Goal: Task Accomplishment & Management: Complete application form

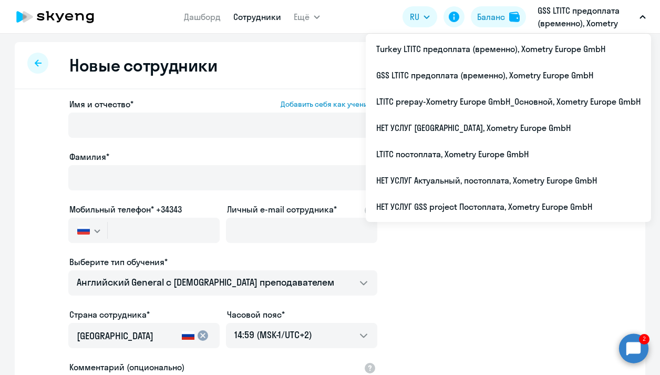
select select "english_adult_not_native_speaker"
select select "2"
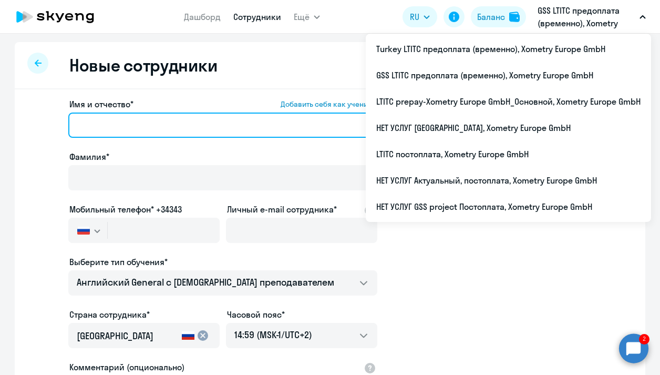
click at [134, 118] on input "Имя и отчество* Добавить себя как ученика" at bounding box center [222, 124] width 309 height 25
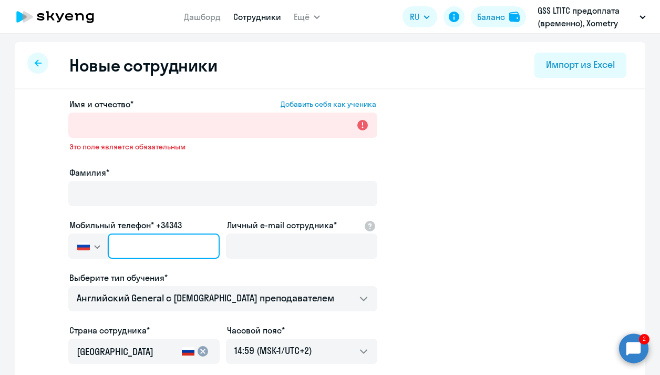
click at [127, 233] on input "text" at bounding box center [164, 245] width 112 height 25
paste input "[PHONE_NUMBER]"
type input "[PHONE_NUMBER]"
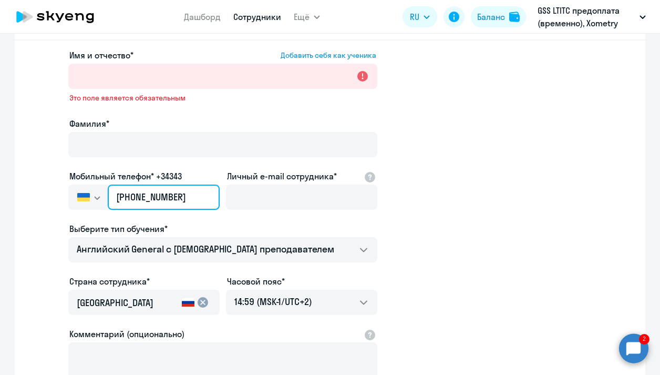
scroll to position [48, 0]
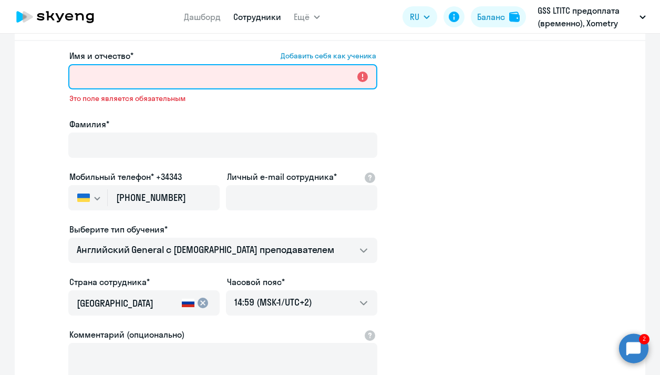
click at [124, 78] on input "Имя и отчество* Добавить себя как ученика" at bounding box center [222, 76] width 309 height 25
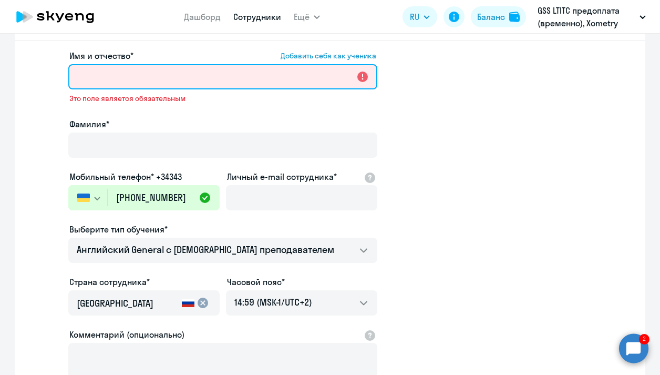
click at [126, 74] on input "Имя и отчество* Добавить себя как ученика" at bounding box center [222, 76] width 309 height 25
paste input "[PERSON_NAME]"
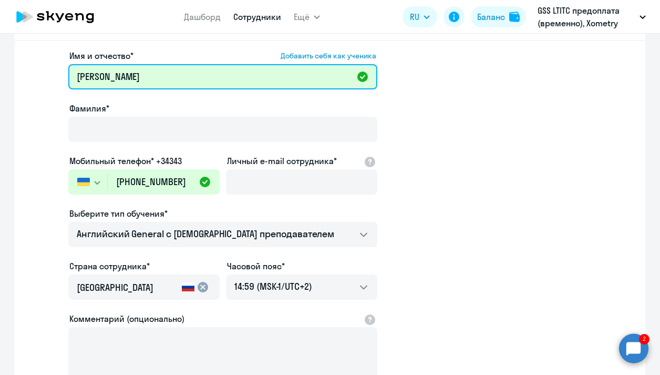
drag, startPoint x: 160, startPoint y: 77, endPoint x: 128, endPoint y: 77, distance: 31.5
click at [128, 77] on input "[PERSON_NAME]" at bounding box center [222, 76] width 309 height 25
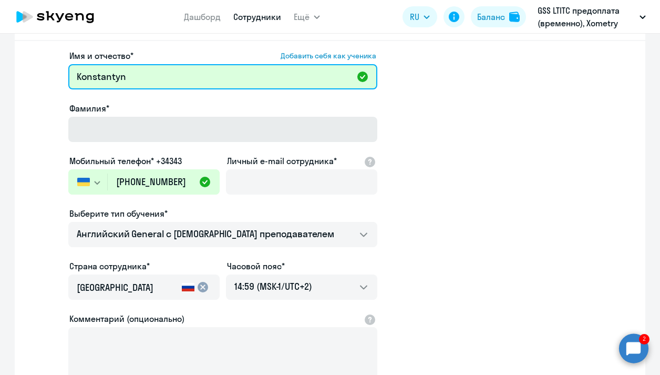
type input "Konstantyn"
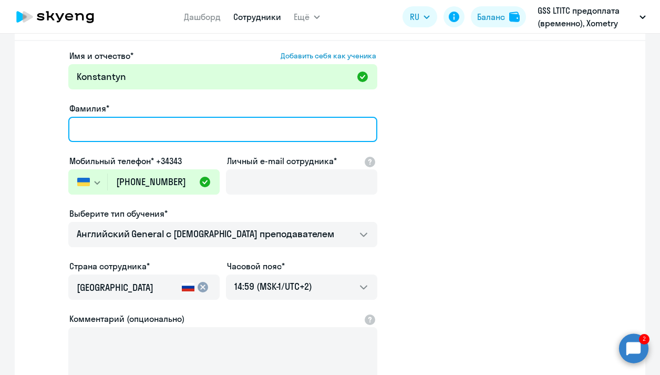
click at [106, 126] on input "Фамилия*" at bounding box center [222, 129] width 309 height 25
paste input "[PERSON_NAME]"
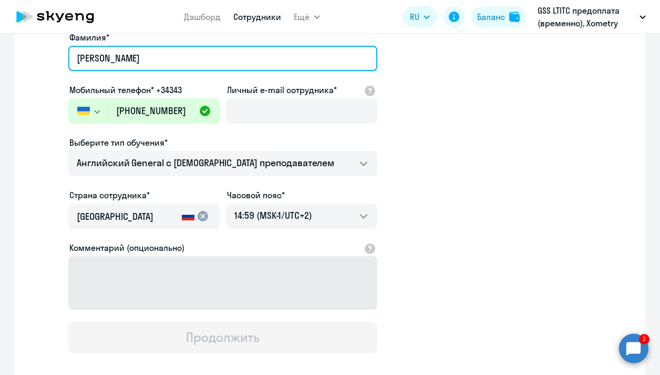
scroll to position [176, 0]
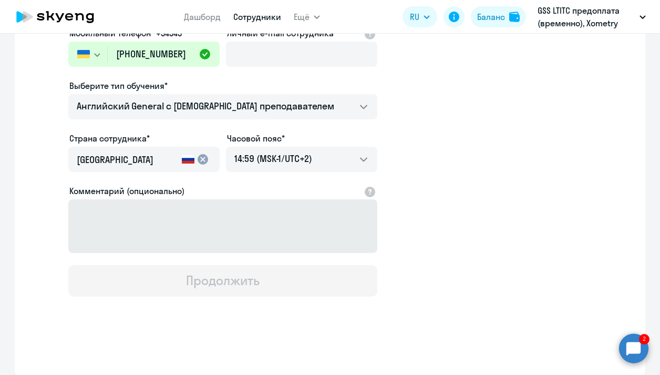
type input "[PERSON_NAME]"
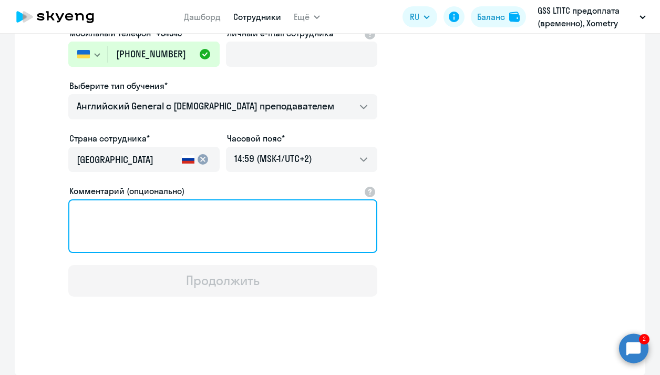
click at [187, 230] on textarea "Комментарий (опционально)" at bounding box center [222, 226] width 309 height 54
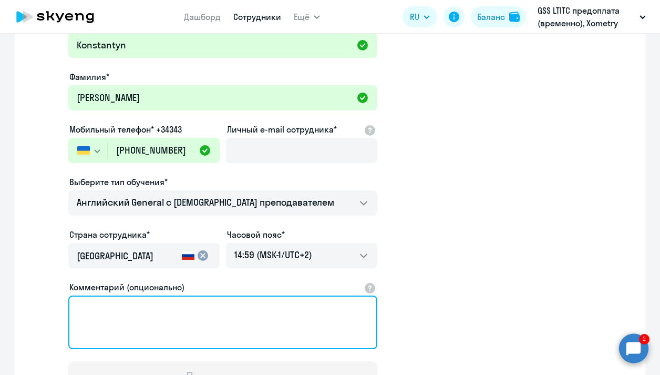
scroll to position [79, 0]
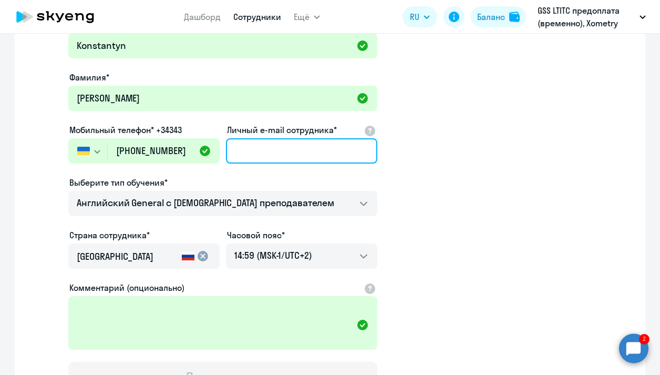
click at [296, 159] on input "Личный e-mail сотрудника*" at bounding box center [301, 150] width 151 height 25
paste input "[EMAIL_ADDRESS][PERSON_NAME][DOMAIN_NAME]"
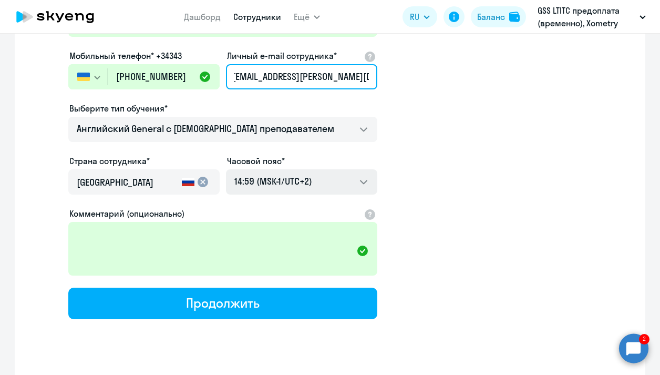
scroll to position [164, 0]
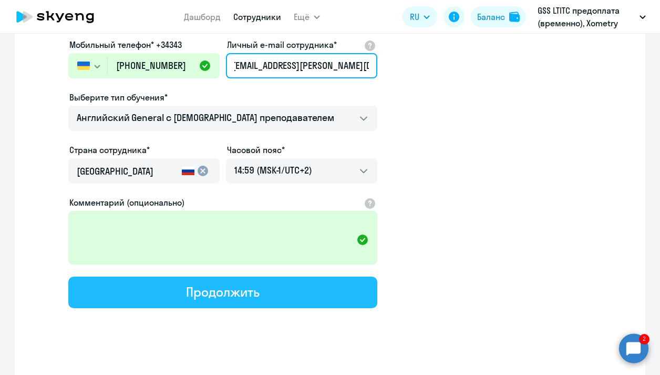
type input "[EMAIL_ADDRESS][PERSON_NAME][DOMAIN_NAME]"
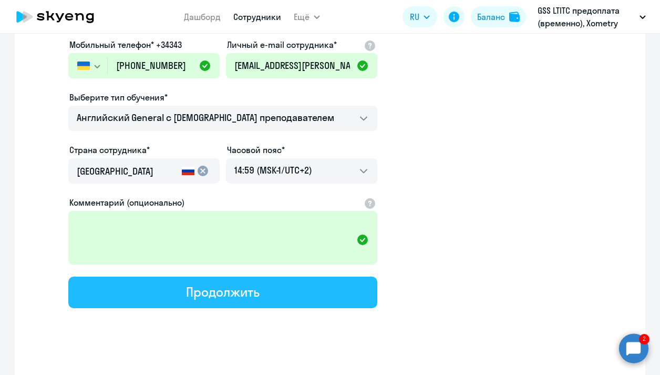
click at [304, 287] on button "Продолжить" at bounding box center [222, 292] width 309 height 32
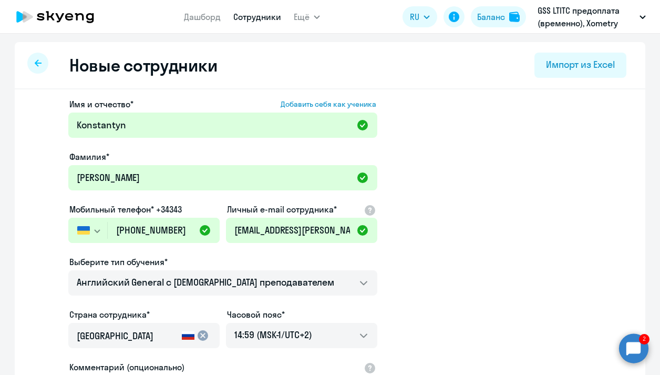
select select "english_adult_not_native_speaker"
select select "2"
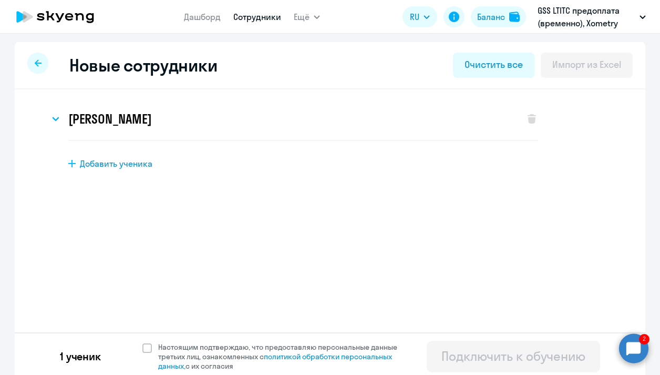
scroll to position [4, 0]
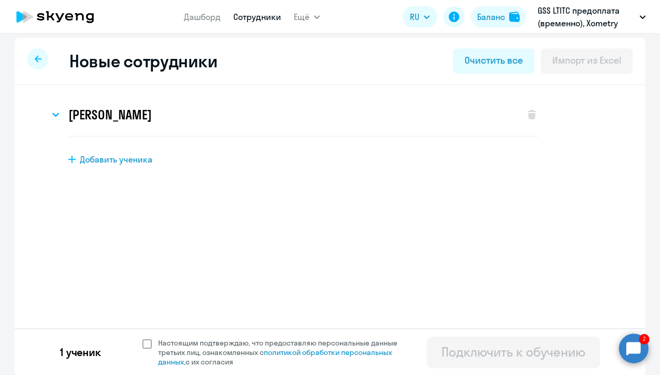
click at [148, 344] on span at bounding box center [146, 343] width 9 height 9
click at [142, 338] on input "Настоящим подтверждаю, что предоставляю персональные данные третьих лиц, ознако…" at bounding box center [142, 337] width 1 height 1
checkbox input "true"
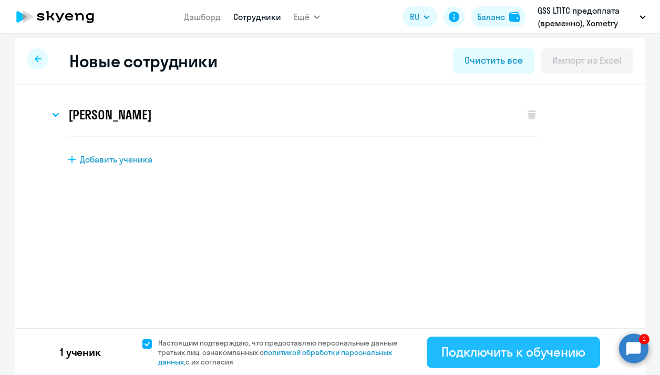
click at [499, 345] on div "Подключить к обучению" at bounding box center [513, 351] width 144 height 17
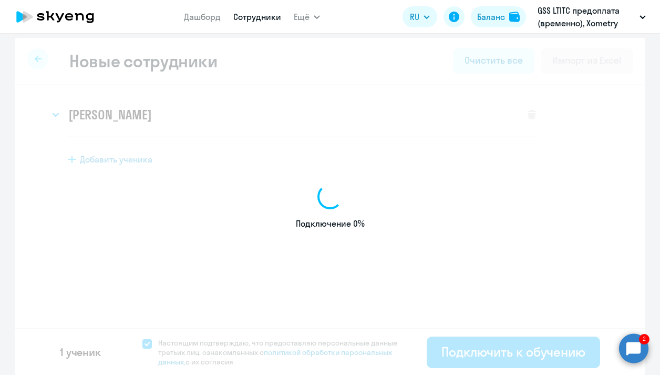
click at [643, 348] on circle at bounding box center [633, 347] width 29 height 29
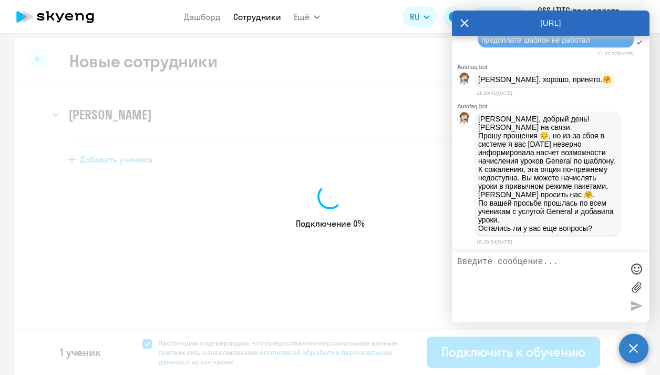
scroll to position [2226, 0]
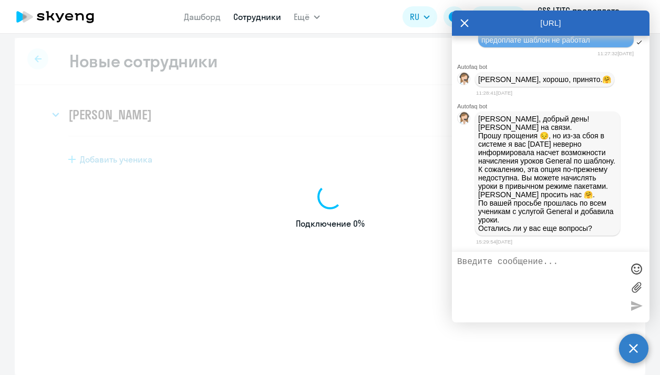
select select "english_adult_not_native_speaker"
select select "2"
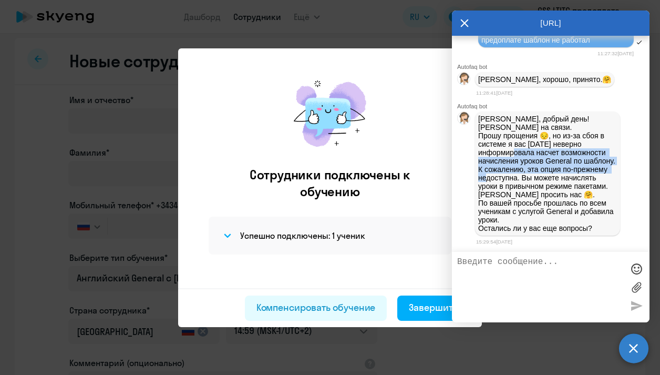
drag, startPoint x: 517, startPoint y: 142, endPoint x: 529, endPoint y: 174, distance: 33.6
click at [529, 174] on p "[PERSON_NAME], добрый день! [PERSON_NAME] на связи. Прошу прощения 😔, но из-за …" at bounding box center [547, 174] width 139 height 118
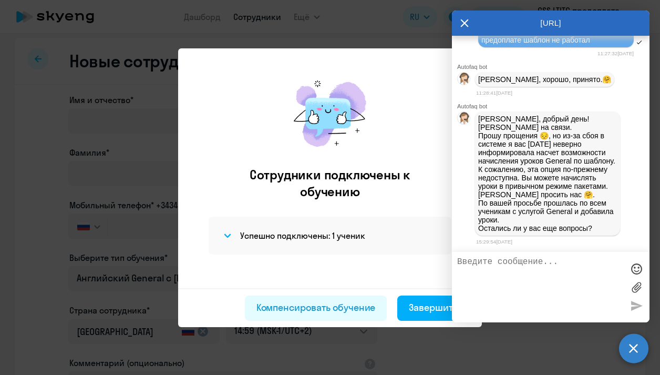
click at [530, 193] on p "[PERSON_NAME], добрый день! [PERSON_NAME] на связи. Прошу прощения 😔, но из-за …" at bounding box center [547, 174] width 139 height 118
click at [387, 200] on div "Сотрудники подключены к обучению Успешно подключены: 1 ученик" at bounding box center [330, 178] width 287 height 219
click at [434, 310] on div "Завершить" at bounding box center [433, 308] width 49 height 14
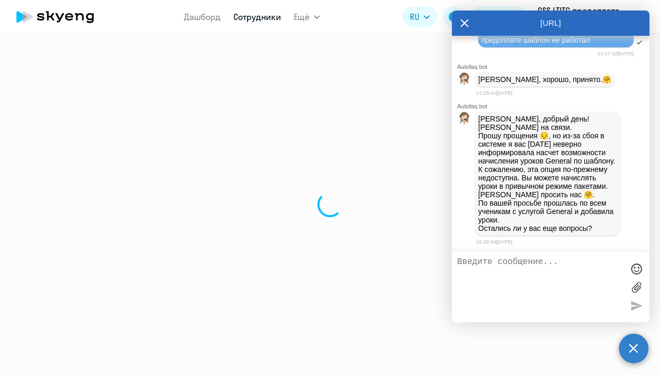
select select "30"
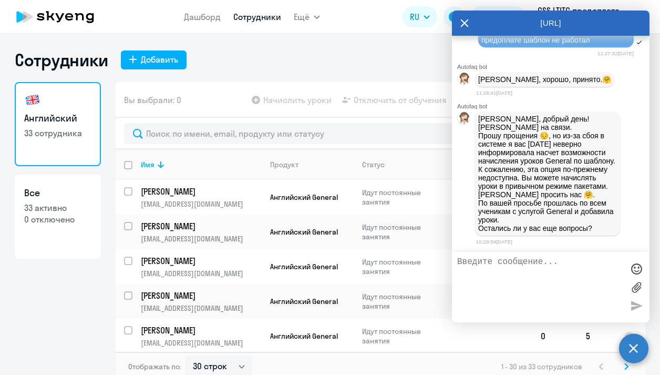
click at [559, 260] on textarea at bounding box center [540, 287] width 166 height 60
paste textarea "[PERSON_NAME]"
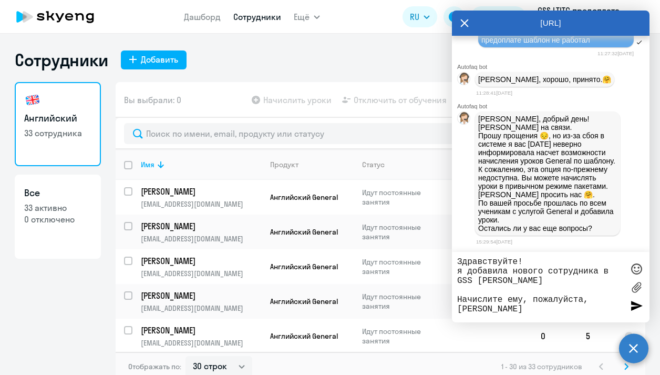
type textarea "Здравствуйте! я добавила нового сотрудника в GSS [PERSON_NAME] Начислите ему, п…"
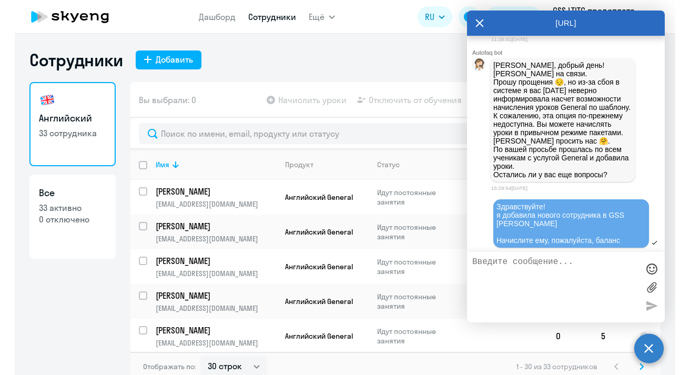
scroll to position [2295, 0]
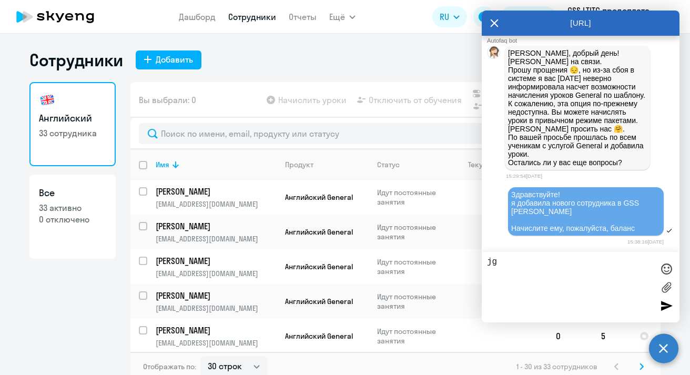
type textarea "j"
type textarea "оператор"
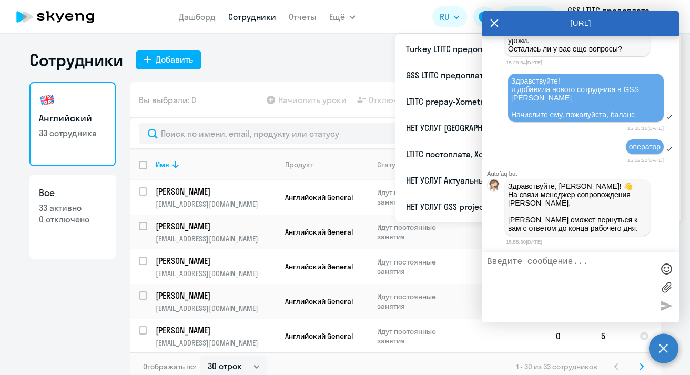
scroll to position [2510, 0]
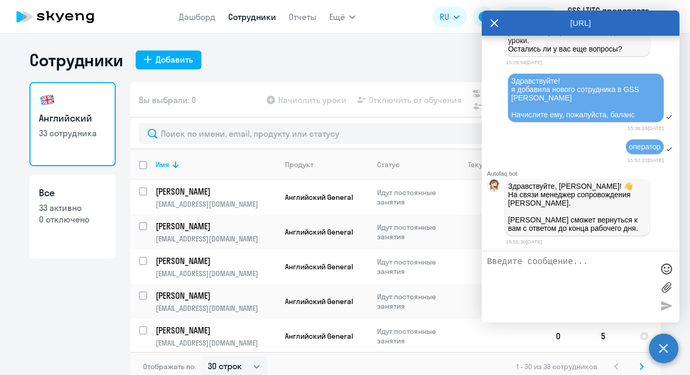
click at [557, 276] on textarea at bounding box center [570, 287] width 166 height 60
drag, startPoint x: 636, startPoint y: 162, endPoint x: 515, endPoint y: 124, distance: 127.8
click at [515, 119] on div "Здравствуйте! я добавила нового сотрудника в GSS [PERSON_NAME] Начислите ему, п…" at bounding box center [585, 98] width 149 height 42
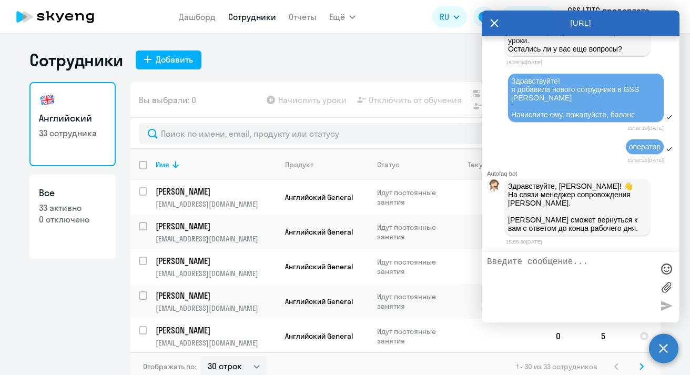
copy span "дравствуйте! я добавила нового сотрудника в GSS [PERSON_NAME] ему, пожалуйста, …"
click at [522, 272] on textarea at bounding box center [570, 287] width 166 height 60
type textarea "P"
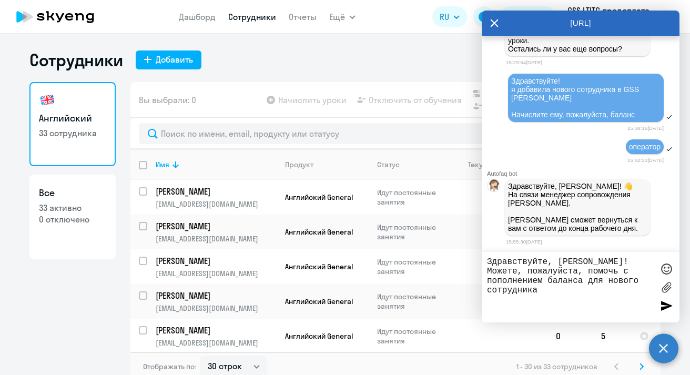
type textarea "Здравствуйте, [PERSON_NAME]! Можете, пожалуйста, помочь с пополнением баланса д…"
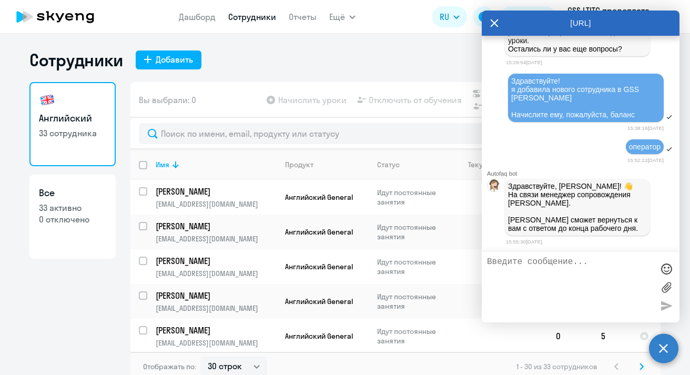
scroll to position [2570, 0]
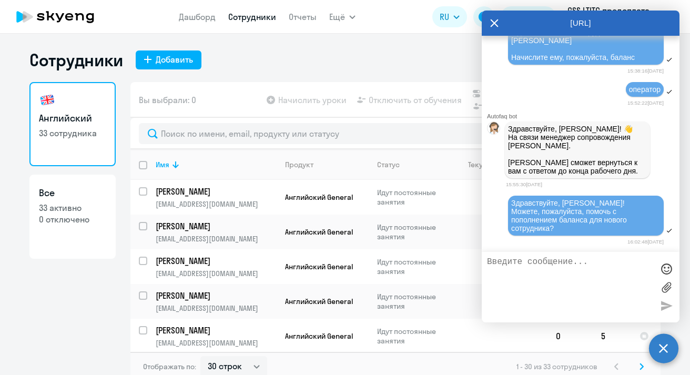
click at [495, 26] on icon at bounding box center [494, 23] width 8 height 25
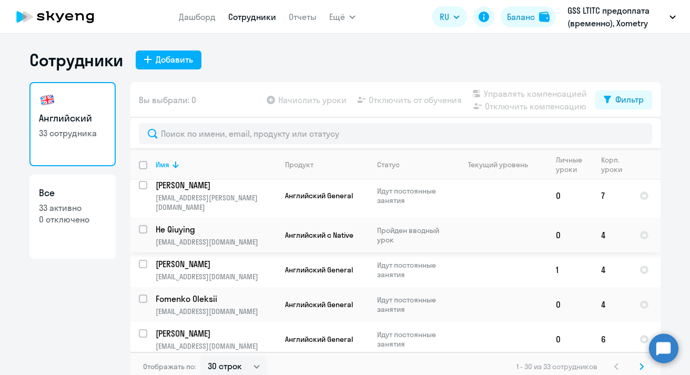
scroll to position [861, 0]
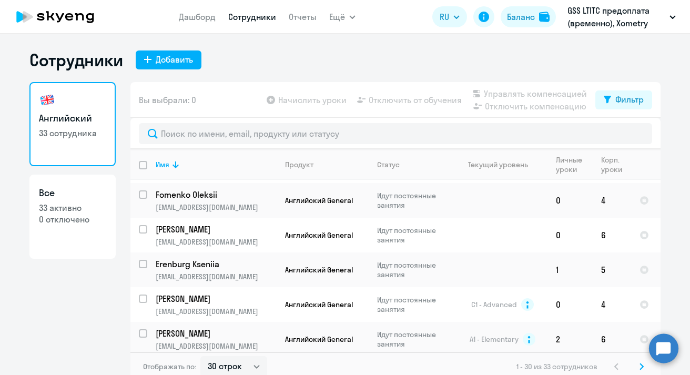
click at [639, 365] on icon at bounding box center [641, 366] width 4 height 7
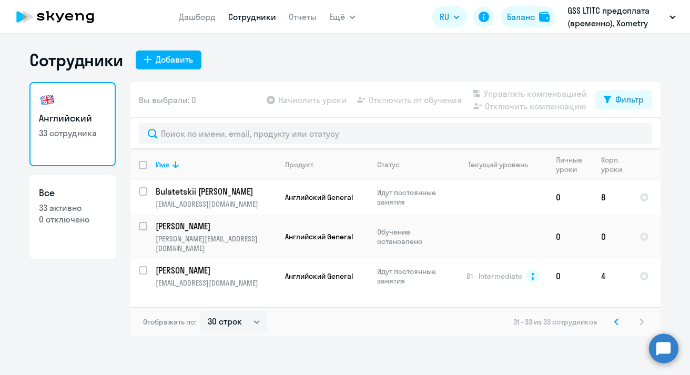
click at [616, 323] on icon at bounding box center [615, 321] width 3 height 6
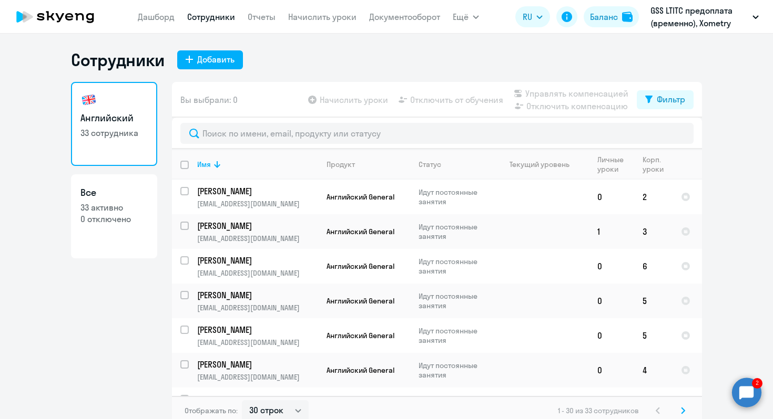
click at [660, 374] on circle at bounding box center [746, 392] width 29 height 29
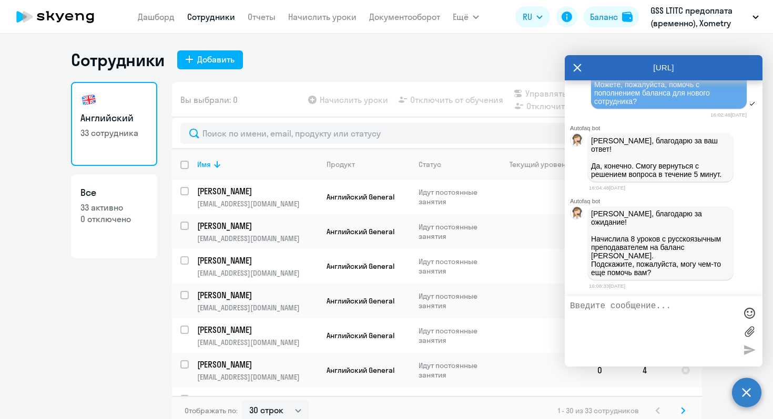
scroll to position [2637, 0]
click at [640, 318] on textarea at bounding box center [653, 332] width 166 height 60
type textarea "c"
type textarea "с"
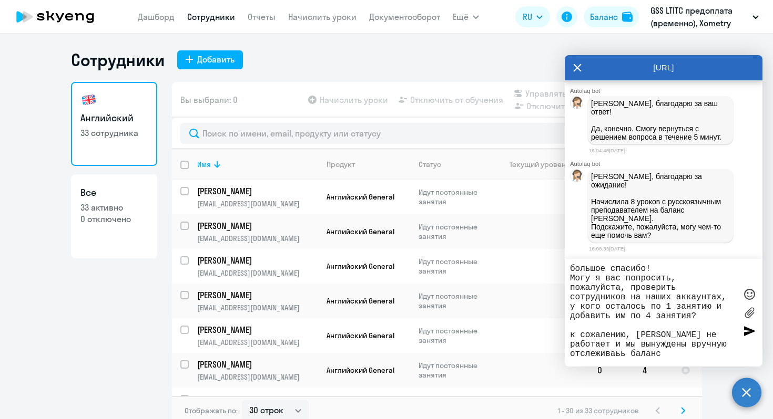
type textarea "большое спасибо! Могу я вас попросить, пожалуйста, проверить сотрудников на наш…"
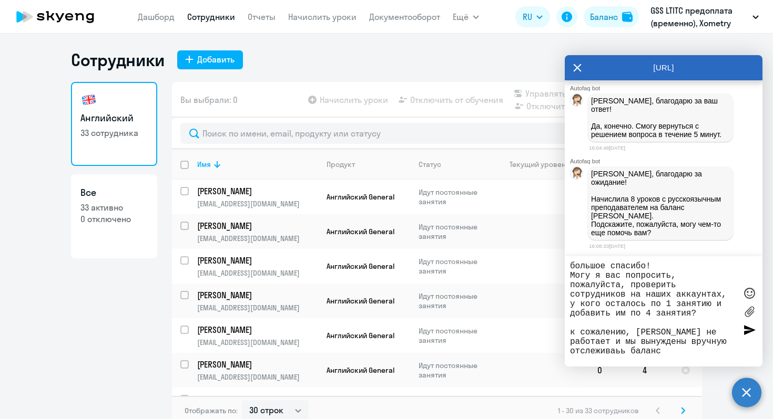
click at [660, 289] on textarea "большое спасибо! Могу я вас попросить, пожалуйста, проверить сотрудников на наш…" at bounding box center [653, 312] width 166 height 100
click at [660, 306] on textarea "большое спасибо! Могу я вас попросить, пожалуйста, проверить сотрудников на наш…" at bounding box center [653, 312] width 166 height 100
click at [660, 316] on textarea "большое спасибо! Могу я вас попросить, пожалуйста, проверить сотрудников на наш…" at bounding box center [653, 312] width 166 height 100
click at [660, 336] on textarea "большое спасибо! Могу я вас попросить, пожалуйста, проверить сотрудников на наш…" at bounding box center [653, 312] width 166 height 100
click at [660, 312] on textarea "большое спасибо! Могу я вас попросить, пожалуйста, проверить сотрудников на наш…" at bounding box center [653, 312] width 166 height 100
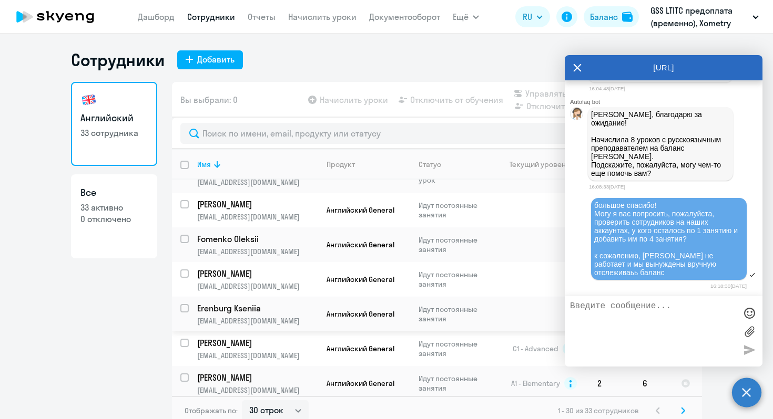
scroll to position [6, 0]
